Goal: Task Accomplishment & Management: Manage account settings

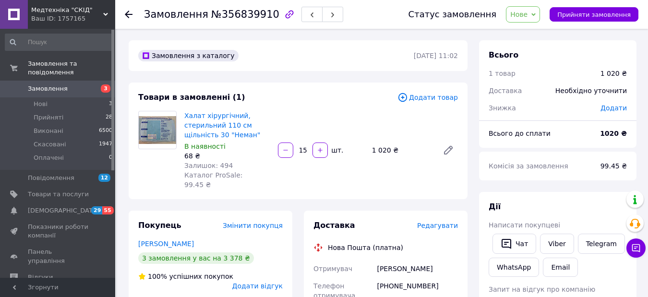
drag, startPoint x: 299, startPoint y: 143, endPoint x: 310, endPoint y: 145, distance: 11.8
click at [310, 147] on input "15" at bounding box center [302, 150] width 15 height 7
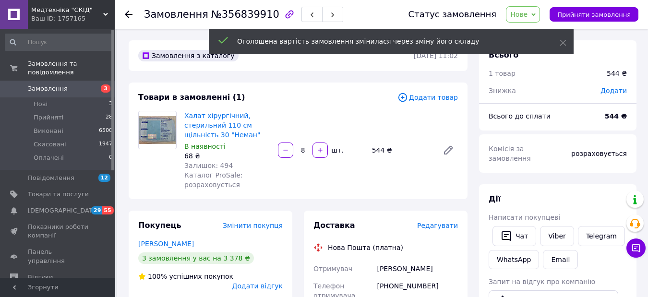
type input "8"
click at [128, 12] on icon at bounding box center [129, 15] width 8 height 8
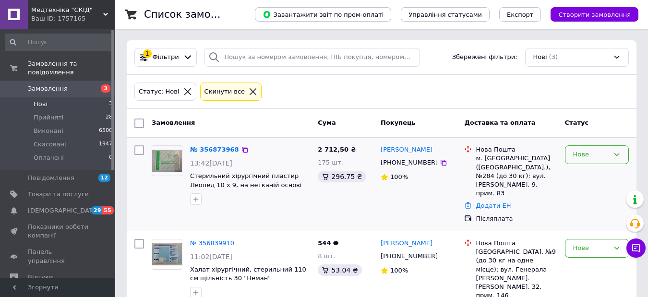
click at [614, 155] on icon at bounding box center [617, 155] width 8 height 8
click at [405, 216] on div "[PERSON_NAME] [PHONE_NUMBER] 100%" at bounding box center [419, 184] width 84 height 85
click at [619, 247] on icon at bounding box center [617, 248] width 5 height 3
click at [603, 260] on li "Прийнято" at bounding box center [597, 269] width 63 height 18
